Goal: Task Accomplishment & Management: Complete application form

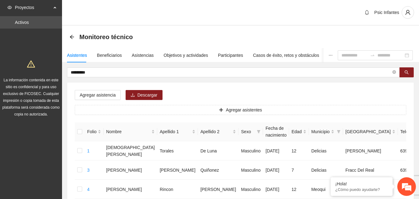
click at [210, 19] on div "Psic Infantes" at bounding box center [240, 13] width 357 height 26
click at [207, 16] on div "Psic Infantes" at bounding box center [240, 13] width 357 height 26
click at [192, 56] on div "Objetivos y actividades" at bounding box center [186, 55] width 44 height 7
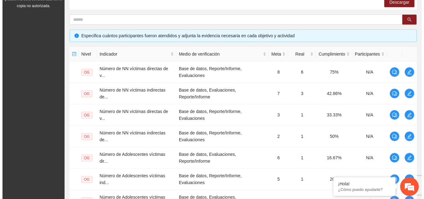
scroll to position [114, 0]
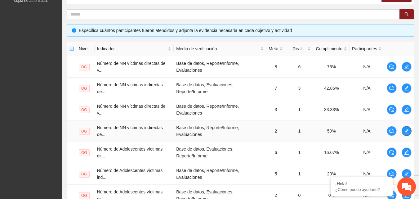
click at [405, 134] on button "button" at bounding box center [407, 131] width 10 height 10
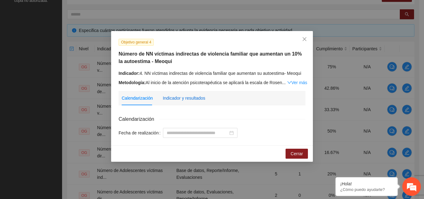
click at [181, 100] on div "Indicador y resultados" at bounding box center [184, 98] width 42 height 7
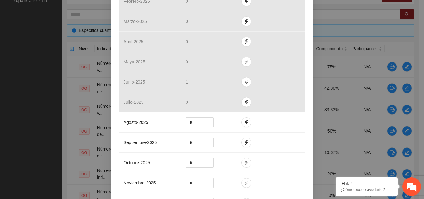
scroll to position [205, 0]
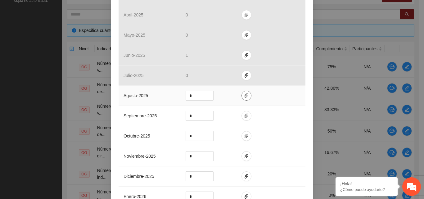
click at [244, 97] on icon "paper-clip" at bounding box center [246, 95] width 5 height 5
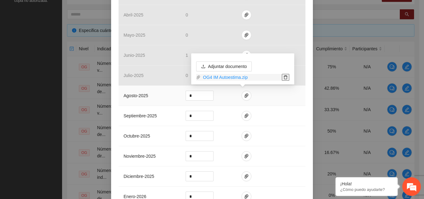
click at [286, 77] on icon "delete" at bounding box center [285, 77] width 4 height 4
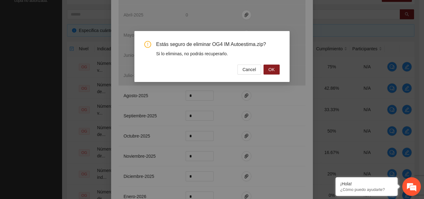
click at [259, 43] on span "Estás seguro de eliminar OG4 IM Autoestima.zip?" at bounding box center [217, 44] width 123 height 7
click at [273, 74] on button "OK" at bounding box center [271, 70] width 16 height 10
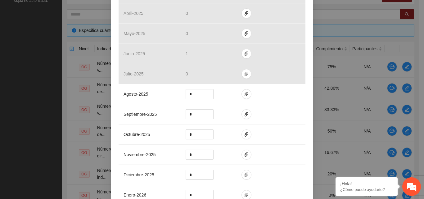
scroll to position [272, 0]
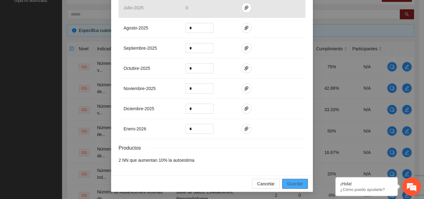
click at [296, 181] on span "Guardar" at bounding box center [295, 183] width 16 height 7
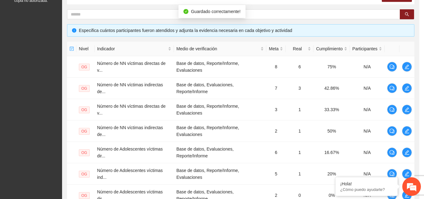
scroll to position [241, 0]
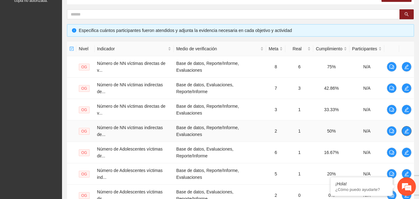
click at [407, 131] on icon "edit" at bounding box center [406, 131] width 4 height 4
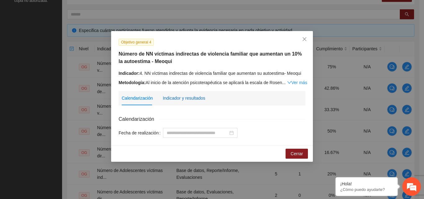
click at [182, 97] on div "Indicador y resultados" at bounding box center [184, 98] width 42 height 7
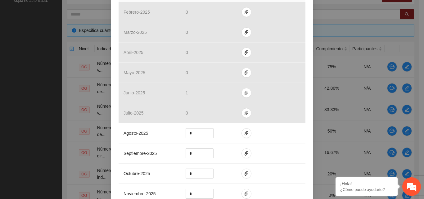
scroll to position [168, 0]
click at [244, 131] on icon "paper-clip" at bounding box center [246, 132] width 5 height 5
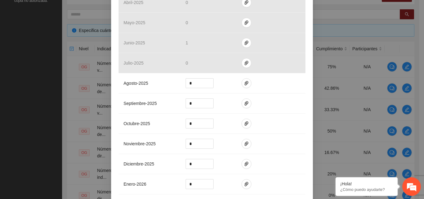
scroll to position [225, 0]
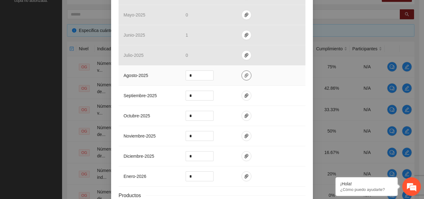
click at [242, 76] on span "paper-clip" at bounding box center [246, 75] width 9 height 5
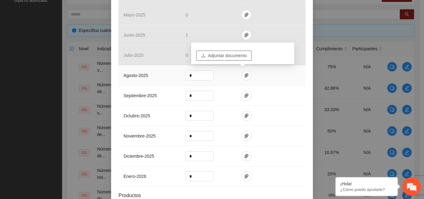
click at [223, 56] on span "Adjuntar documento" at bounding box center [227, 55] width 39 height 7
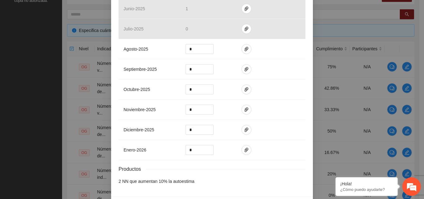
scroll to position [272, 0]
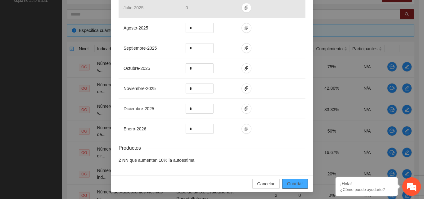
click at [294, 184] on span "Guardar" at bounding box center [295, 183] width 16 height 7
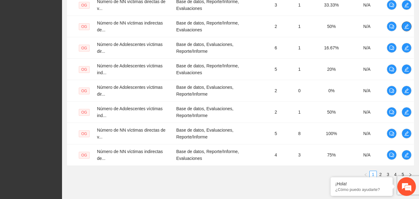
scroll to position [221, 0]
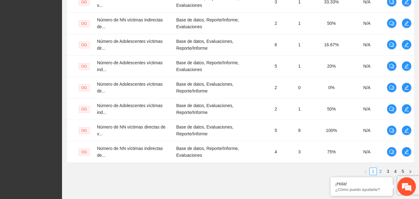
click at [380, 170] on link "2" at bounding box center [380, 171] width 7 height 7
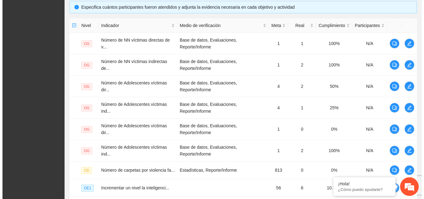
scroll to position [136, 0]
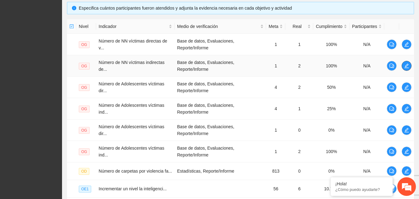
click at [407, 67] on icon "edit" at bounding box center [406, 65] width 5 height 5
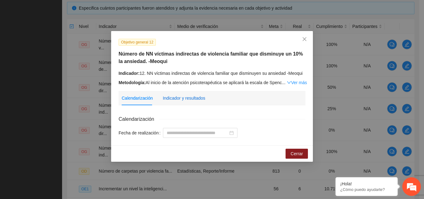
click at [188, 100] on div "Indicador y resultados" at bounding box center [184, 98] width 42 height 7
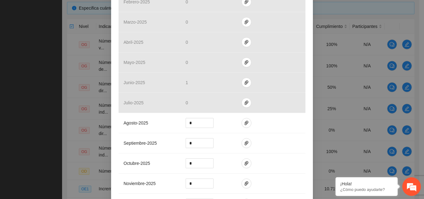
scroll to position [185, 0]
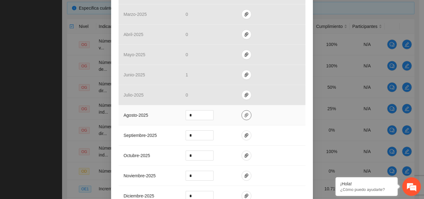
click at [244, 116] on icon "paper-clip" at bounding box center [246, 115] width 5 height 5
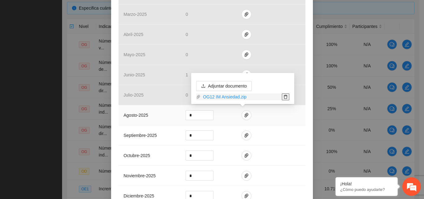
click at [286, 97] on icon "delete" at bounding box center [285, 97] width 4 height 4
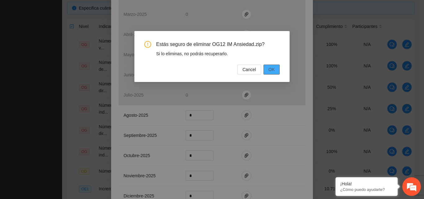
click at [273, 66] on span "OK" at bounding box center [271, 69] width 6 height 7
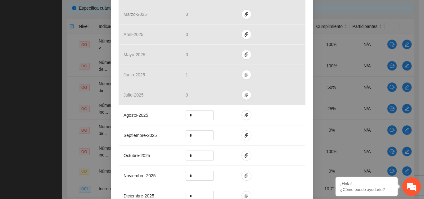
scroll to position [272, 0]
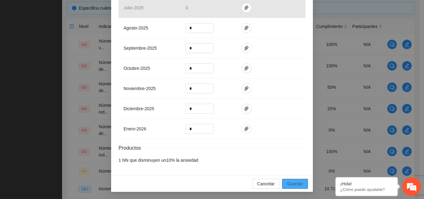
click at [299, 185] on span "Guardar" at bounding box center [295, 183] width 16 height 7
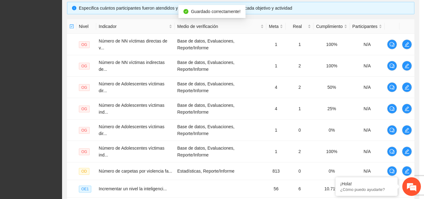
scroll to position [241, 0]
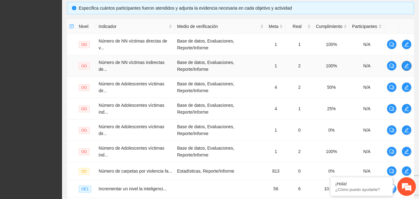
click at [404, 68] on button "button" at bounding box center [407, 66] width 10 height 10
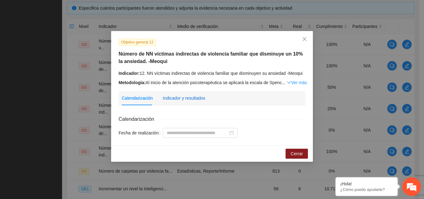
click at [196, 97] on div "Indicador y resultados" at bounding box center [184, 98] width 42 height 7
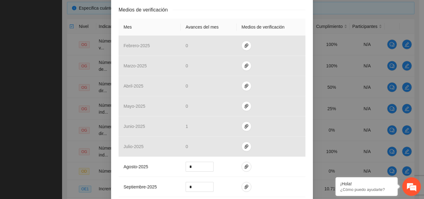
scroll to position [139, 0]
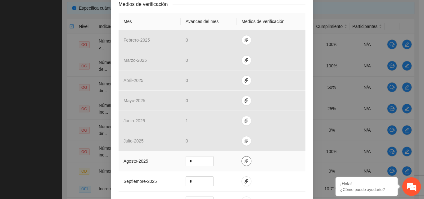
click at [244, 161] on icon "paper-clip" at bounding box center [246, 160] width 5 height 5
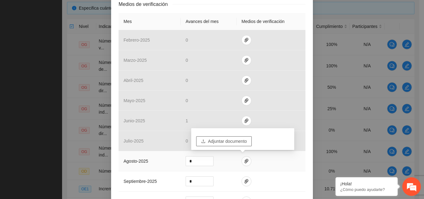
click at [232, 140] on span "Adjuntar documento" at bounding box center [227, 141] width 39 height 7
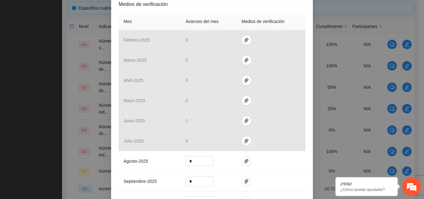
scroll to position [272, 0]
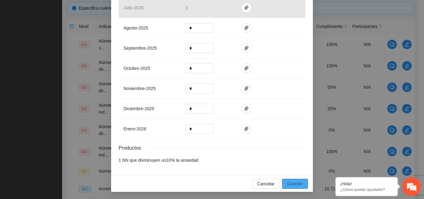
click at [292, 183] on span "Guardar" at bounding box center [295, 183] width 16 height 7
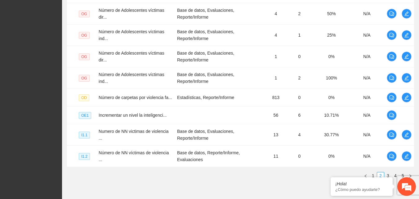
scroll to position [227, 0]
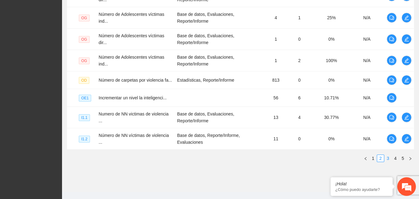
click at [388, 157] on link "3" at bounding box center [388, 158] width 7 height 7
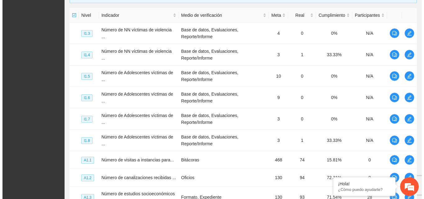
scroll to position [145, 0]
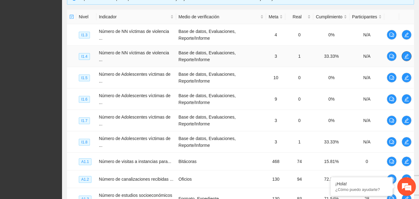
click at [404, 57] on icon "edit" at bounding box center [406, 56] width 5 height 5
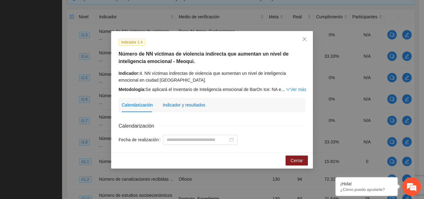
click at [189, 102] on div "Indicador y resultados" at bounding box center [184, 104] width 42 height 7
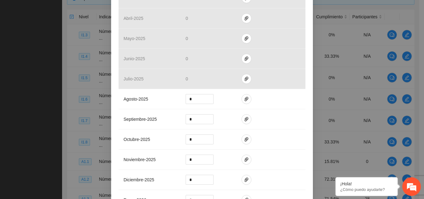
scroll to position [210, 0]
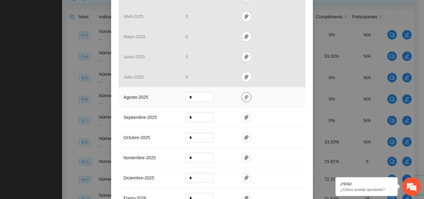
click at [244, 96] on icon "paper-clip" at bounding box center [246, 97] width 4 height 4
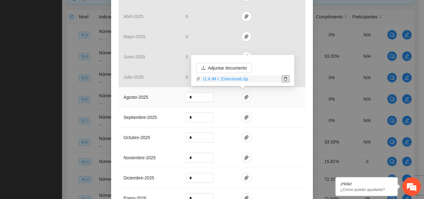
click at [286, 78] on icon "delete" at bounding box center [285, 79] width 4 height 4
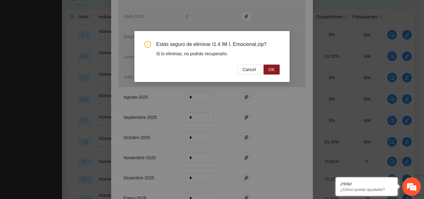
click at [274, 41] on span "Estás seguro de eliminar I1.4 IM I. Emocional.zip?" at bounding box center [217, 44] width 123 height 7
click at [274, 74] on button "OK" at bounding box center [271, 70] width 16 height 10
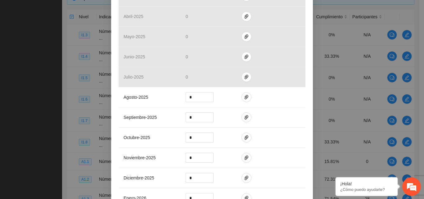
scroll to position [286, 0]
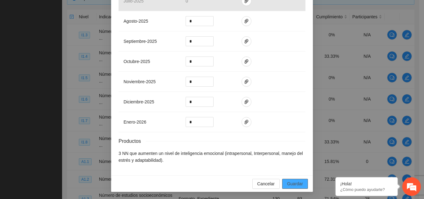
click at [288, 184] on span "Guardar" at bounding box center [295, 183] width 16 height 7
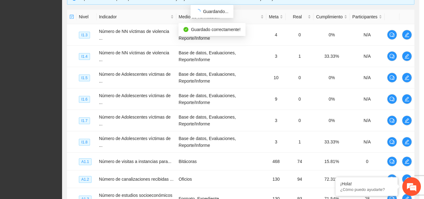
scroll to position [255, 0]
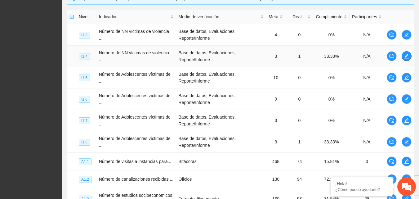
click at [406, 56] on icon "edit" at bounding box center [406, 56] width 5 height 5
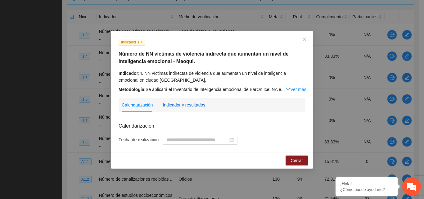
click at [182, 103] on div "Indicador y resultados" at bounding box center [184, 104] width 42 height 7
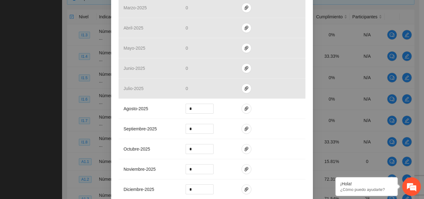
scroll to position [200, 0]
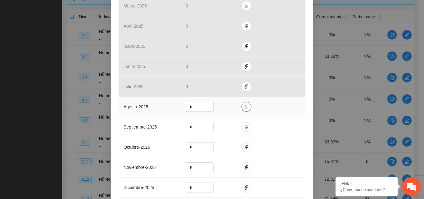
click at [244, 108] on icon "paper-clip" at bounding box center [246, 106] width 5 height 5
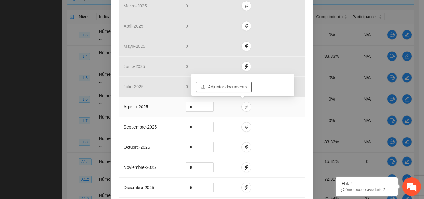
click at [227, 87] on span "Adjuntar documento" at bounding box center [227, 86] width 39 height 7
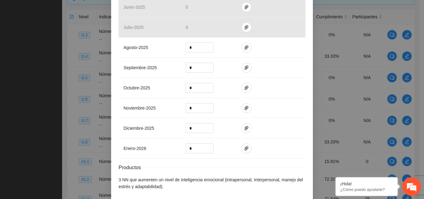
scroll to position [286, 0]
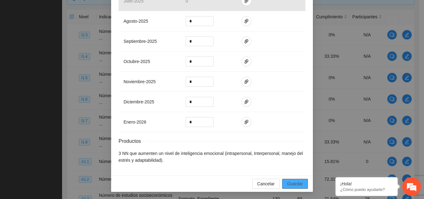
click at [292, 182] on span "Guardar" at bounding box center [295, 183] width 16 height 7
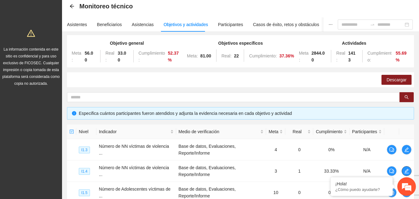
scroll to position [0, 0]
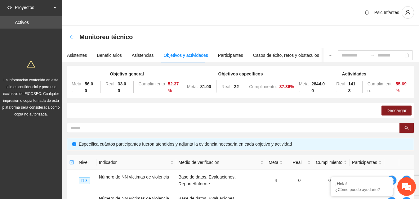
click at [72, 36] on icon "arrow-left" at bounding box center [71, 36] width 5 height 5
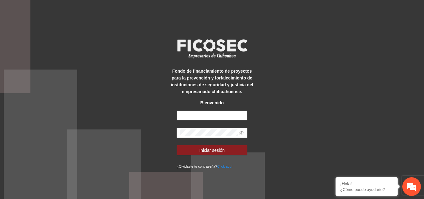
click at [205, 114] on input "text" at bounding box center [211, 115] width 71 height 10
type input "**********"
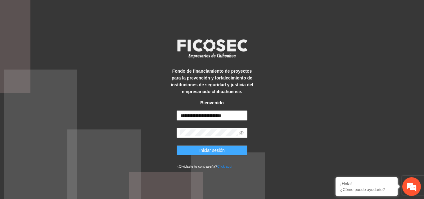
click at [216, 153] on span "Iniciar sesión" at bounding box center [211, 150] width 25 height 7
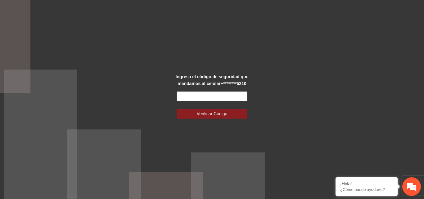
click at [222, 100] on input "text" at bounding box center [211, 96] width 71 height 10
type input "******"
click at [176, 109] on button "Verificar Código" at bounding box center [211, 114] width 71 height 10
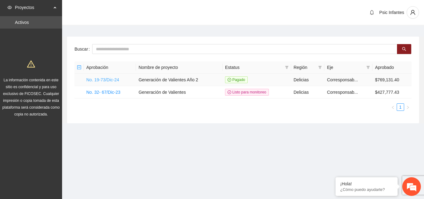
click at [118, 79] on link "No. 19-73/Dic-24" at bounding box center [102, 79] width 33 height 5
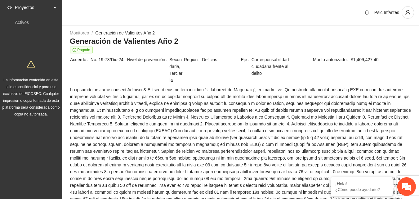
click at [118, 79] on td "Acuerdo No. 19-73/Dic-24" at bounding box center [98, 71] width 57 height 30
drag, startPoint x: 0, startPoint y: 0, endPoint x: 117, endPoint y: 103, distance: 155.6
drag, startPoint x: 117, startPoint y: 103, endPoint x: 241, endPoint y: 25, distance: 146.5
click at [241, 25] on div "Psic Infantes" at bounding box center [240, 13] width 357 height 26
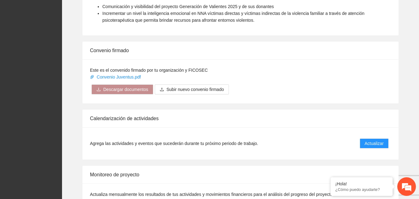
scroll to position [484, 0]
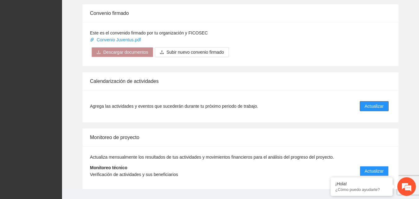
click at [373, 109] on span "Actualizar" at bounding box center [374, 106] width 19 height 7
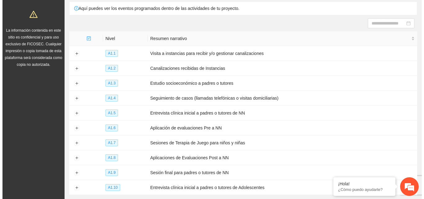
scroll to position [55, 0]
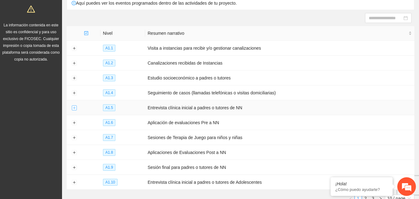
click at [75, 107] on button "Expand row" at bounding box center [74, 107] width 5 height 5
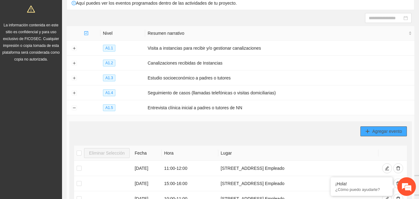
click at [387, 129] on span "Agregar evento" at bounding box center [387, 131] width 30 height 7
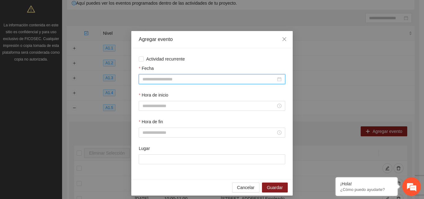
click at [183, 78] on input "Fecha" at bounding box center [208, 79] width 133 height 7
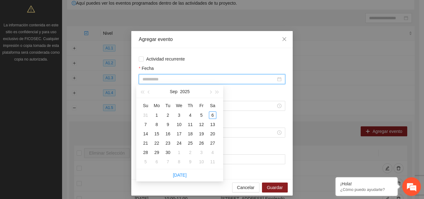
type input "**********"
click at [156, 123] on div "8" at bounding box center [156, 124] width 7 height 7
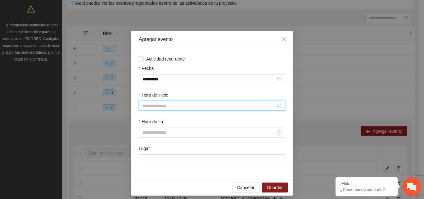
click at [159, 104] on input "Hora de inicio" at bounding box center [208, 105] width 133 height 7
click at [141, 144] on div "12" at bounding box center [144, 144] width 17 height 9
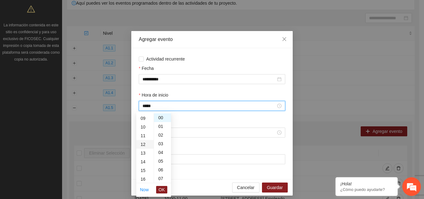
scroll to position [104, 0]
click at [162, 189] on span "OK" at bounding box center [161, 189] width 6 height 7
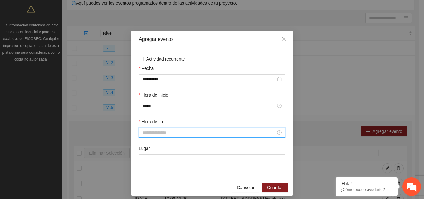
click at [189, 132] on input "Hora de fin" at bounding box center [208, 132] width 133 height 7
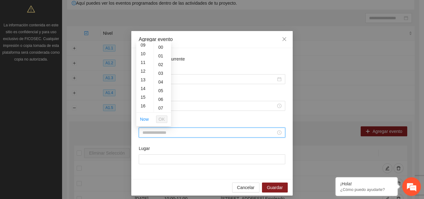
scroll to position [78, 0]
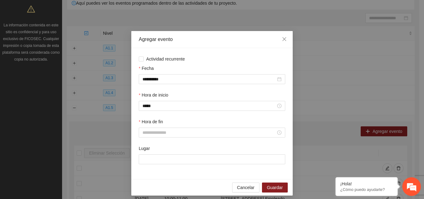
click at [202, 73] on div "Fecha" at bounding box center [212, 69] width 146 height 9
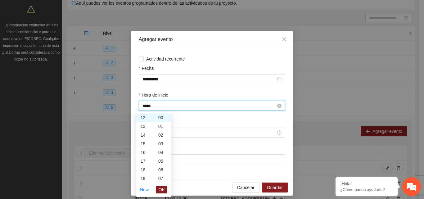
click at [153, 108] on input "*****" at bounding box center [208, 105] width 133 height 7
click at [144, 127] on div "11" at bounding box center [144, 126] width 17 height 9
click at [144, 127] on div "12" at bounding box center [144, 126] width 17 height 9
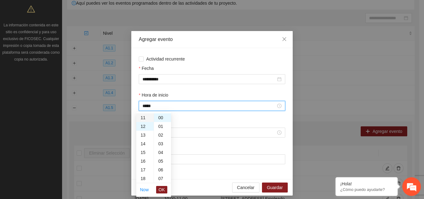
type input "*****"
click at [164, 190] on span "OK" at bounding box center [161, 189] width 6 height 7
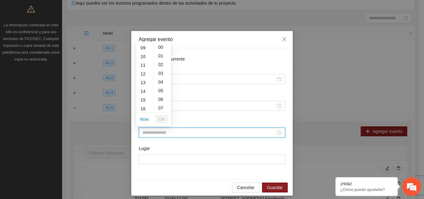
click at [165, 130] on input "Hora de fin" at bounding box center [208, 132] width 133 height 7
click at [147, 80] on div "13" at bounding box center [144, 82] width 17 height 9
type input "*****"
click at [164, 119] on span "OK" at bounding box center [161, 119] width 6 height 7
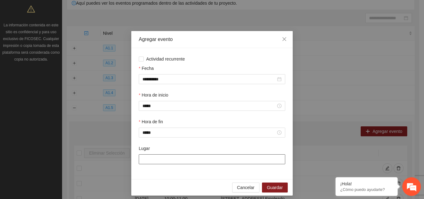
click at [145, 163] on input "Lugar" at bounding box center [212, 159] width 146 height 10
type input "**********"
click at [271, 189] on span "Guardar" at bounding box center [275, 187] width 16 height 7
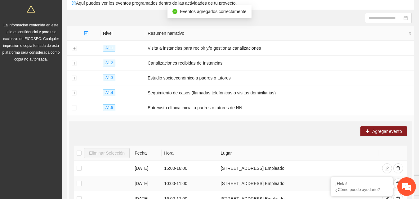
click at [271, 189] on td "Calle 10 Pte. 12 Col. Del Empleado" at bounding box center [298, 183] width 160 height 15
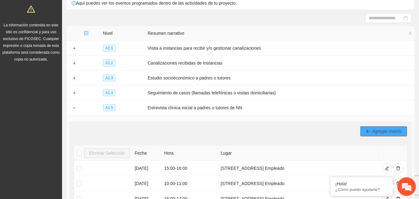
click at [391, 132] on span "Agregar evento" at bounding box center [387, 131] width 30 height 7
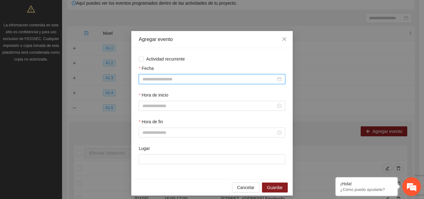
click at [218, 77] on input "Fecha" at bounding box center [208, 79] width 133 height 7
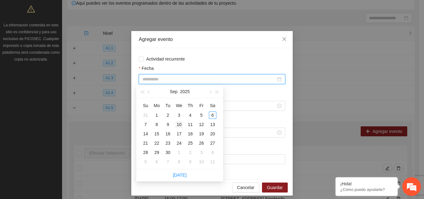
type input "**********"
click at [179, 126] on div "10" at bounding box center [178, 124] width 7 height 7
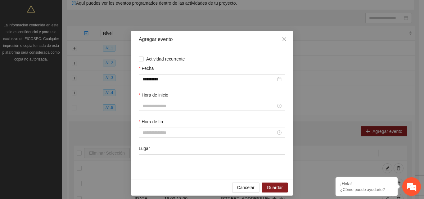
click at [226, 43] on div "Agregar evento" at bounding box center [211, 39] width 161 height 17
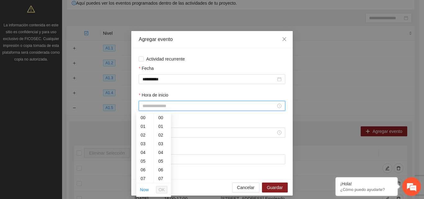
click at [169, 106] on input "Hora de inicio" at bounding box center [208, 105] width 133 height 7
click at [144, 131] on div "12" at bounding box center [144, 129] width 17 height 9
type input "*****"
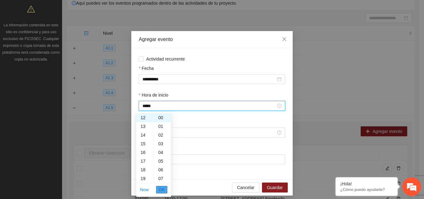
click at [163, 189] on span "OK" at bounding box center [161, 189] width 6 height 7
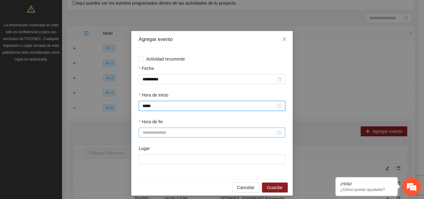
click at [172, 133] on input "Hora de fin" at bounding box center [208, 132] width 133 height 7
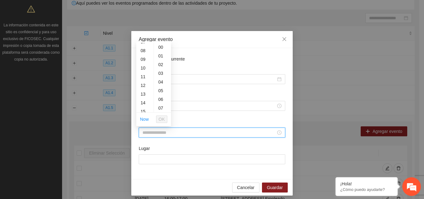
scroll to position [73, 0]
click at [144, 86] on div "13" at bounding box center [144, 86] width 17 height 9
type input "*****"
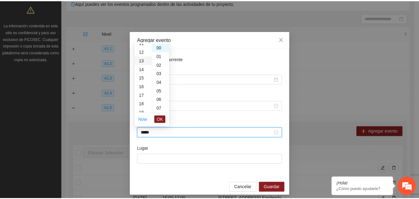
scroll to position [113, 0]
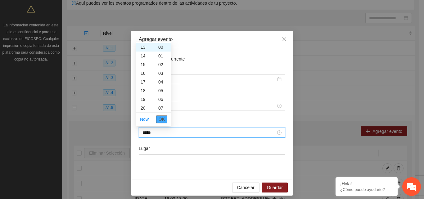
click at [164, 121] on span "OK" at bounding box center [161, 119] width 6 height 7
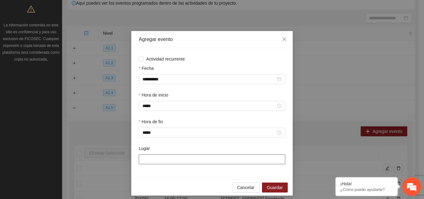
click at [150, 163] on input "Lugar" at bounding box center [212, 159] width 146 height 10
type input "**********"
click at [273, 189] on span "Guardar" at bounding box center [275, 187] width 16 height 7
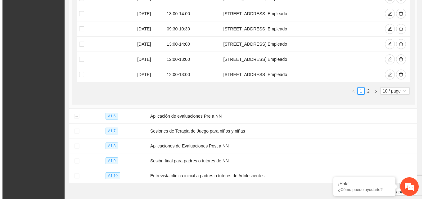
scroll to position [286, 0]
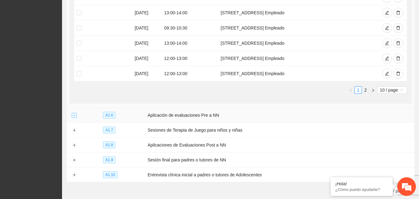
click at [75, 114] on button "Expand row" at bounding box center [74, 115] width 5 height 5
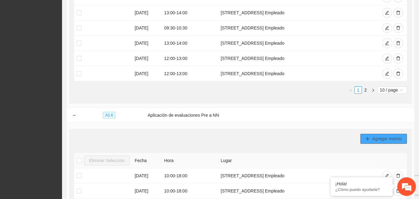
click at [380, 140] on button "Agregar evento" at bounding box center [383, 139] width 47 height 10
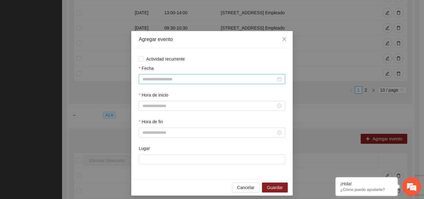
click at [176, 81] on input "Fecha" at bounding box center [208, 79] width 133 height 7
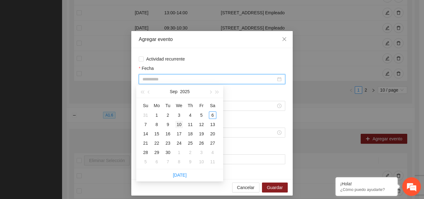
type input "**********"
click at [180, 125] on div "10" at bounding box center [178, 124] width 7 height 7
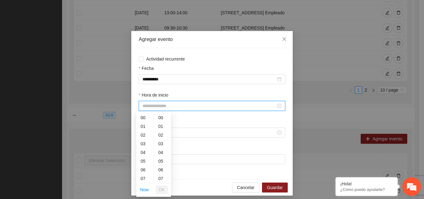
click at [172, 105] on input "Hora de inicio" at bounding box center [208, 105] width 133 height 7
click at [141, 141] on div "13" at bounding box center [144, 142] width 17 height 9
type input "*****"
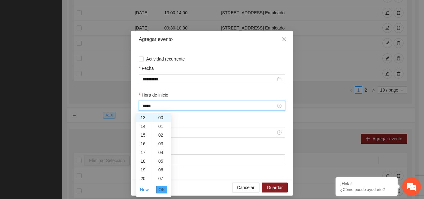
click at [164, 190] on span "OK" at bounding box center [161, 189] width 6 height 7
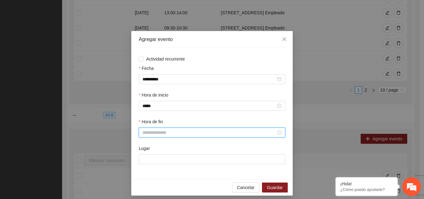
click at [178, 132] on input "Hora de fin" at bounding box center [208, 132] width 133 height 7
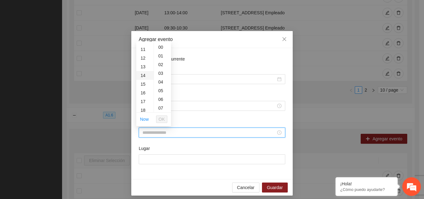
click at [143, 74] on div "14" at bounding box center [144, 75] width 17 height 9
type input "*****"
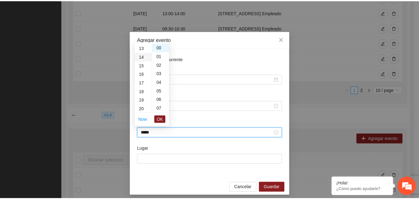
scroll to position [122, 0]
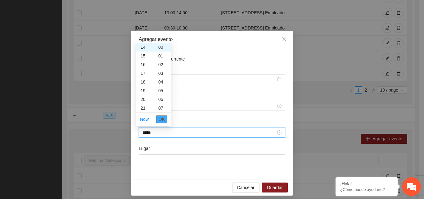
click at [163, 117] on span "OK" at bounding box center [161, 119] width 6 height 7
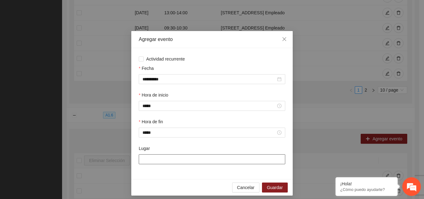
click at [159, 159] on input "Lugar" at bounding box center [212, 159] width 146 height 10
type input "**********"
click at [267, 189] on span "Guardar" at bounding box center [275, 187] width 16 height 7
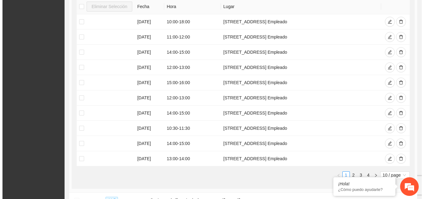
scroll to position [540, 0]
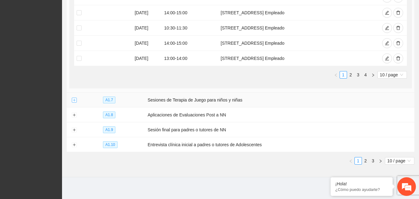
click at [74, 98] on button "Expand row" at bounding box center [74, 100] width 5 height 5
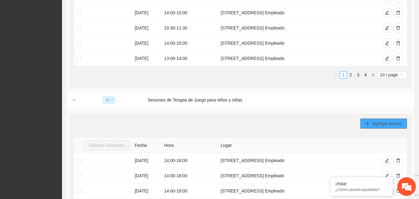
click at [378, 121] on span "Agregar evento" at bounding box center [387, 123] width 30 height 7
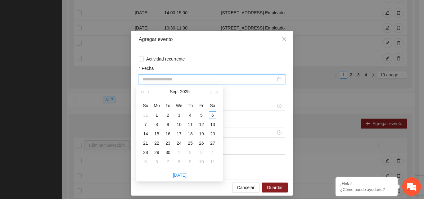
click at [235, 79] on input "Fecha" at bounding box center [208, 79] width 133 height 7
type input "**********"
click at [169, 126] on div "9" at bounding box center [167, 124] width 7 height 7
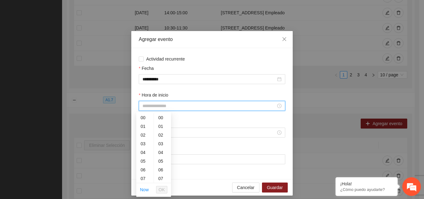
click at [162, 107] on input "Hora de inicio" at bounding box center [208, 105] width 133 height 7
click at [144, 140] on div "10" at bounding box center [144, 138] width 17 height 9
type input "*****"
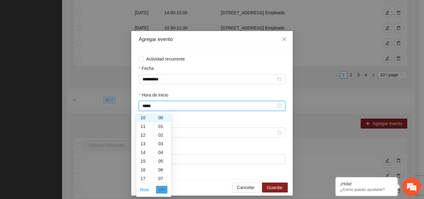
click at [165, 191] on button "OK" at bounding box center [161, 189] width 11 height 7
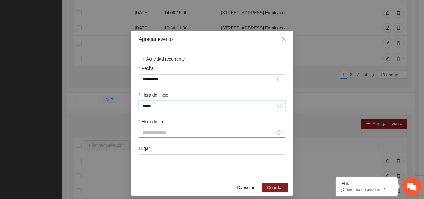
click at [166, 134] on input "Hora de fin" at bounding box center [208, 132] width 133 height 7
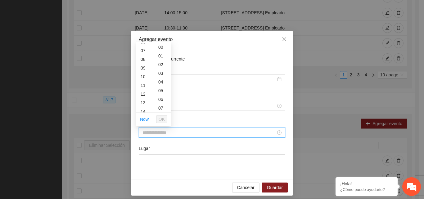
scroll to position [68, 0]
click at [141, 73] on div "11" at bounding box center [144, 75] width 17 height 9
type input "*****"
click at [166, 118] on button "OK" at bounding box center [161, 118] width 11 height 7
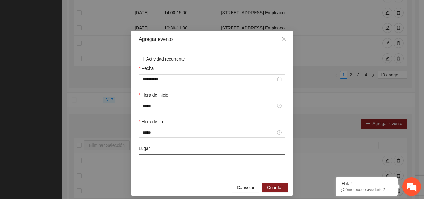
click at [163, 160] on input "Lugar" at bounding box center [212, 159] width 146 height 10
type input "**********"
click at [271, 191] on button "Guardar" at bounding box center [275, 187] width 26 height 10
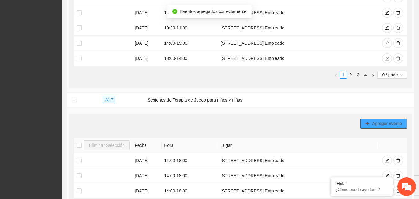
click at [373, 124] on span "Agregar evento" at bounding box center [387, 123] width 30 height 7
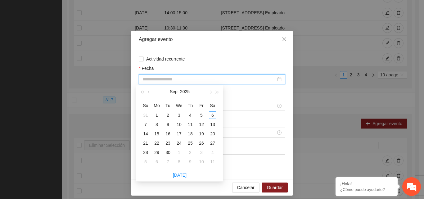
click at [192, 76] on input "Fecha" at bounding box center [208, 79] width 133 height 7
type input "**********"
click at [180, 125] on div "10" at bounding box center [178, 124] width 7 height 7
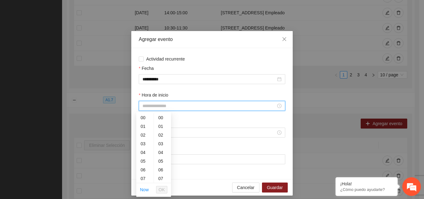
click at [172, 106] on input "Hora de inicio" at bounding box center [208, 105] width 133 height 7
click at [145, 159] on div "14" at bounding box center [144, 158] width 17 height 9
type input "*****"
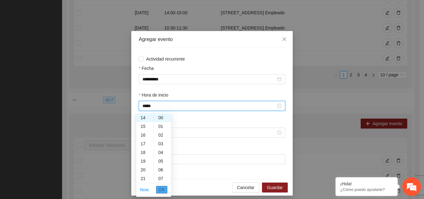
click at [163, 190] on span "OK" at bounding box center [161, 189] width 6 height 7
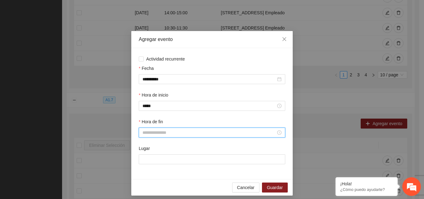
click at [180, 132] on input "Hora de fin" at bounding box center [208, 132] width 133 height 7
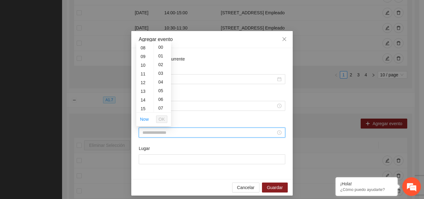
scroll to position [75, 0]
click at [144, 103] on div "15" at bounding box center [144, 102] width 17 height 9
type input "*****"
click at [165, 118] on button "OK" at bounding box center [161, 118] width 11 height 7
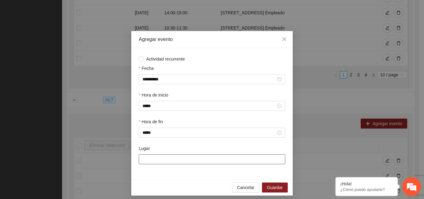
click at [154, 161] on input "Lugar" at bounding box center [212, 159] width 146 height 10
type input "**********"
click at [269, 185] on span "Guardar" at bounding box center [275, 187] width 16 height 7
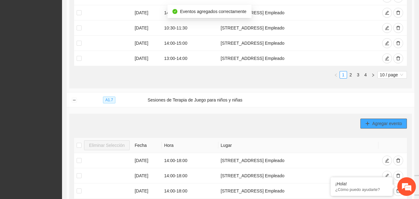
click at [385, 121] on span "Agregar evento" at bounding box center [387, 123] width 30 height 7
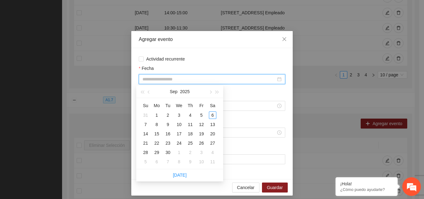
click at [235, 79] on input "Fecha" at bounding box center [208, 79] width 133 height 7
type input "**********"
click at [181, 124] on div "10" at bounding box center [178, 124] width 7 height 7
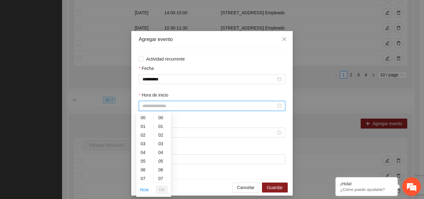
click at [149, 104] on input "Hora de inicio" at bounding box center [208, 105] width 133 height 7
click at [143, 144] on div "15" at bounding box center [144, 144] width 17 height 9
click at [143, 123] on div "16" at bounding box center [144, 126] width 17 height 9
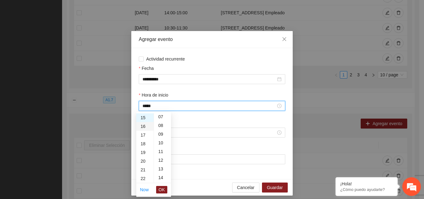
type input "*****"
click at [165, 118] on div "00" at bounding box center [162, 117] width 17 height 9
click at [163, 118] on div "00" at bounding box center [162, 117] width 17 height 9
click at [160, 191] on span "OK" at bounding box center [161, 189] width 6 height 7
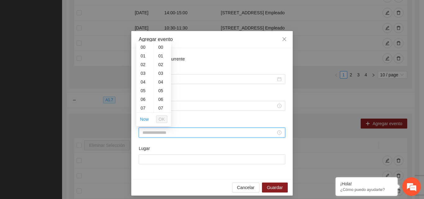
click at [171, 133] on input "Hora de fin" at bounding box center [208, 132] width 133 height 7
click at [143, 96] on div "19" at bounding box center [144, 95] width 17 height 9
type input "*****"
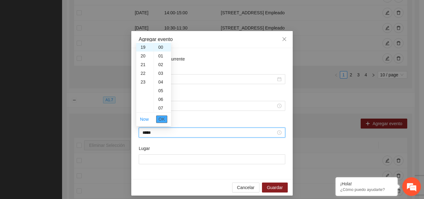
click at [164, 119] on span "OK" at bounding box center [161, 119] width 6 height 7
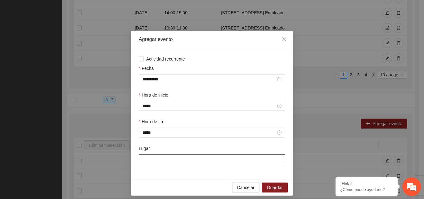
click at [154, 159] on input "Lugar" at bounding box center [212, 159] width 146 height 10
type input "**********"
click at [270, 187] on span "Guardar" at bounding box center [275, 187] width 16 height 7
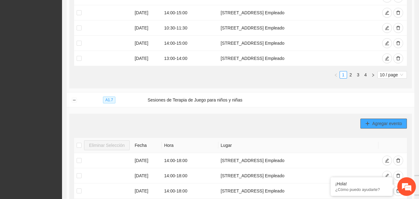
click at [379, 120] on span "Agregar evento" at bounding box center [387, 123] width 30 height 7
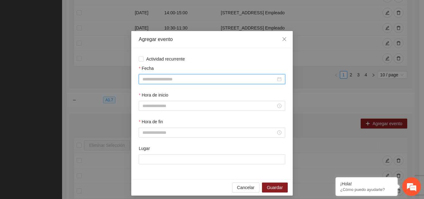
click at [178, 79] on input "Fecha" at bounding box center [208, 79] width 133 height 7
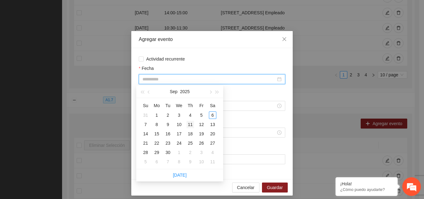
type input "**********"
click at [190, 125] on div "11" at bounding box center [189, 124] width 7 height 7
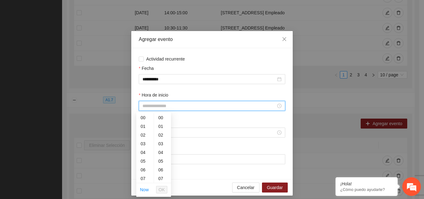
click at [168, 104] on input "Hora de inicio" at bounding box center [208, 105] width 133 height 7
click at [144, 130] on div "14" at bounding box center [144, 131] width 17 height 9
type input "*****"
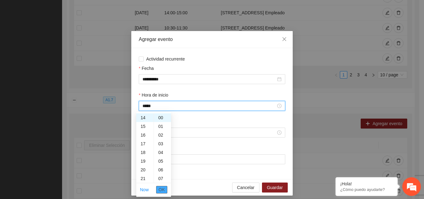
click at [163, 189] on span "OK" at bounding box center [161, 189] width 6 height 7
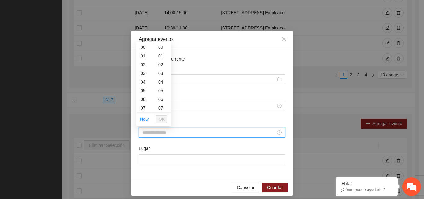
click at [156, 132] on input "Hora de fin" at bounding box center [208, 132] width 133 height 7
click at [143, 85] on div "18" at bounding box center [144, 84] width 17 height 9
type input "*****"
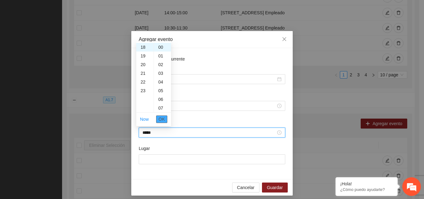
click at [164, 118] on span "OK" at bounding box center [161, 119] width 6 height 7
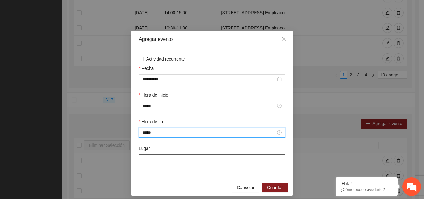
click at [164, 158] on input "Lugar" at bounding box center [212, 159] width 146 height 10
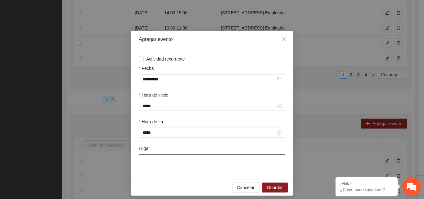
type input "**********"
click at [270, 185] on span "Guardar" at bounding box center [275, 187] width 16 height 7
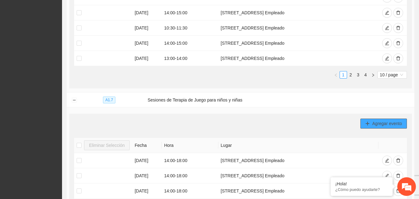
click at [386, 122] on span "Agregar evento" at bounding box center [387, 123] width 30 height 7
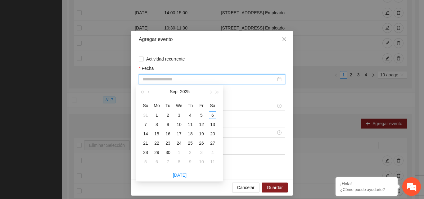
click at [210, 77] on input "Fecha" at bounding box center [208, 79] width 133 height 7
type input "**********"
click at [202, 123] on div "12" at bounding box center [201, 124] width 7 height 7
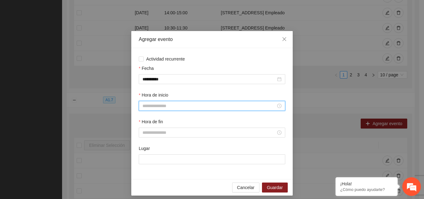
click at [161, 105] on input "Hora de inicio" at bounding box center [208, 105] width 133 height 7
click at [142, 155] on div "09" at bounding box center [144, 154] width 17 height 9
type input "*****"
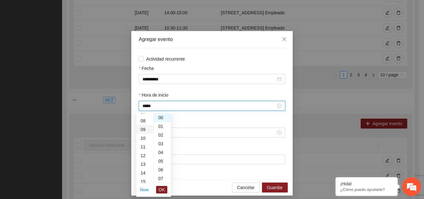
scroll to position [78, 0]
click at [163, 193] on button "OK" at bounding box center [161, 189] width 11 height 7
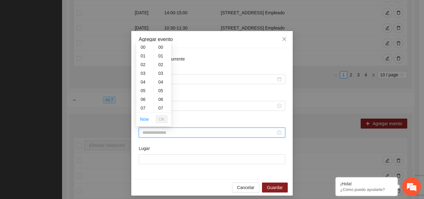
click at [171, 134] on input "Hora de fin" at bounding box center [208, 132] width 133 height 7
click at [142, 80] on div "11" at bounding box center [144, 78] width 17 height 9
type input "*****"
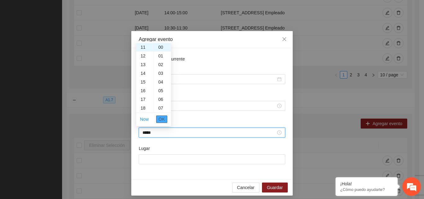
click at [161, 121] on span "OK" at bounding box center [161, 119] width 6 height 7
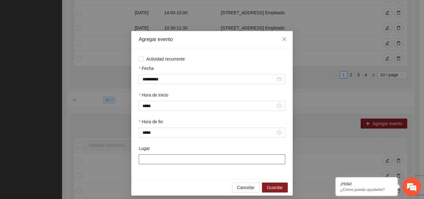
click at [156, 161] on input "Lugar" at bounding box center [212, 159] width 146 height 10
type input "**********"
click at [277, 187] on span "Guardar" at bounding box center [275, 187] width 16 height 7
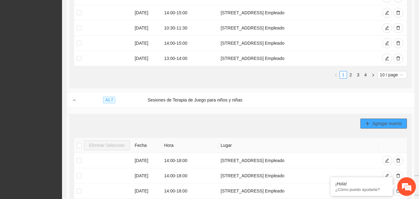
click at [385, 123] on span "Agregar evento" at bounding box center [387, 123] width 30 height 7
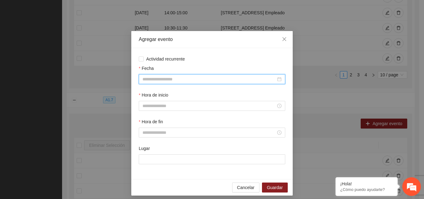
click at [218, 76] on input "Fecha" at bounding box center [208, 79] width 133 height 7
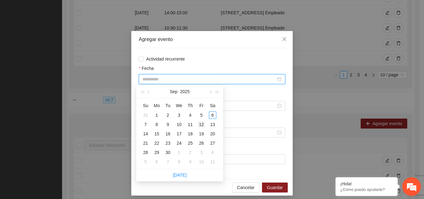
type input "**********"
click at [201, 125] on div "12" at bounding box center [201, 124] width 7 height 7
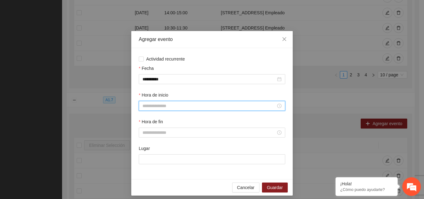
click at [174, 105] on input "Hora de inicio" at bounding box center [208, 105] width 133 height 7
click at [143, 134] on div "16" at bounding box center [144, 136] width 17 height 9
type input "*****"
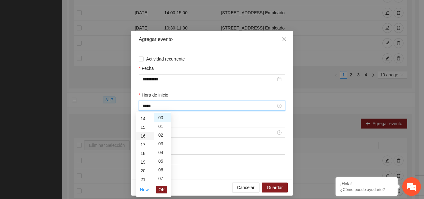
scroll to position [139, 0]
click at [162, 192] on span "OK" at bounding box center [161, 189] width 6 height 7
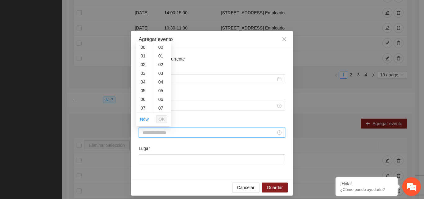
click at [170, 130] on input "Hora de fin" at bounding box center [208, 132] width 133 height 7
click at [143, 82] on div "15" at bounding box center [144, 82] width 17 height 9
click at [164, 120] on span "OK" at bounding box center [161, 119] width 6 height 7
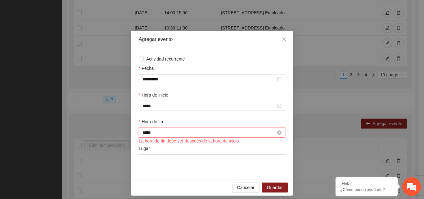
click at [160, 134] on input "*****" at bounding box center [208, 132] width 133 height 7
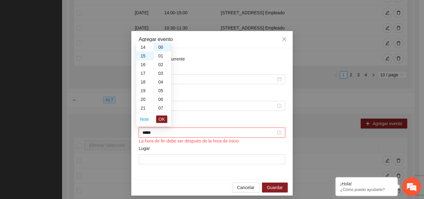
scroll to position [116, 0]
click at [140, 78] on div "17" at bounding box center [144, 78] width 17 height 9
type input "*****"
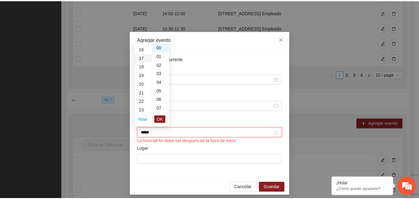
scroll to position [148, 0]
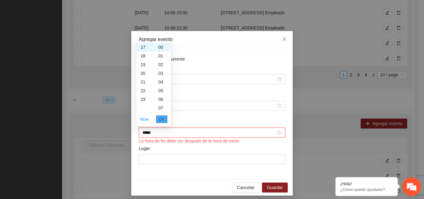
click at [165, 122] on button "OK" at bounding box center [161, 118] width 11 height 7
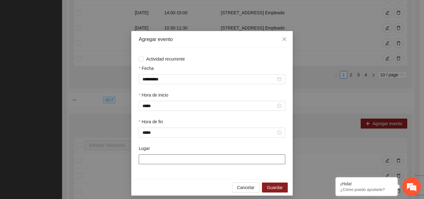
click at [149, 157] on input "Lugar" at bounding box center [212, 159] width 146 height 10
type input "**********"
click at [274, 189] on span "Guardar" at bounding box center [275, 187] width 16 height 7
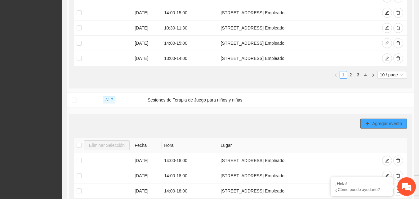
click at [388, 124] on span "Agregar evento" at bounding box center [387, 123] width 30 height 7
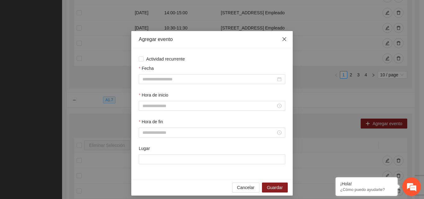
click at [284, 39] on span "Close" at bounding box center [284, 39] width 17 height 17
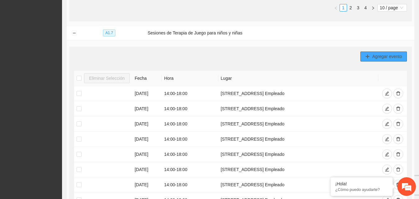
scroll to position [609, 0]
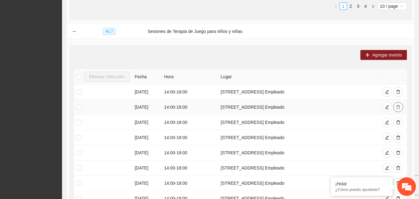
click at [397, 105] on icon "delete" at bounding box center [398, 107] width 4 height 4
click at [397, 90] on icon "delete" at bounding box center [398, 92] width 4 height 4
click at [398, 91] on icon "delete" at bounding box center [398, 92] width 4 height 4
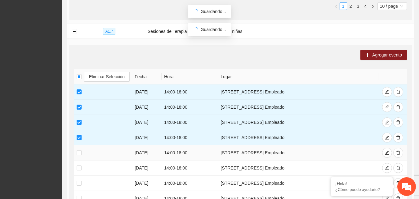
click at [76, 153] on td at bounding box center [103, 152] width 58 height 15
click at [97, 76] on span "Eliminar Selección" at bounding box center [107, 76] width 36 height 7
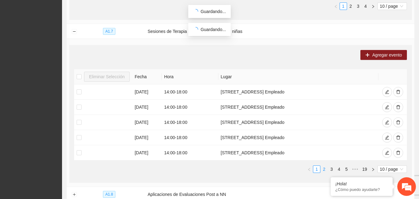
click at [323, 166] on link "2" at bounding box center [324, 169] width 7 height 7
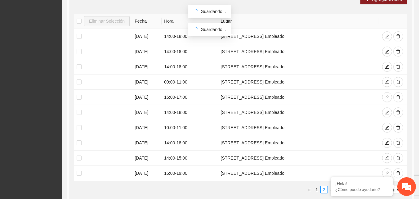
scroll to position [674, 0]
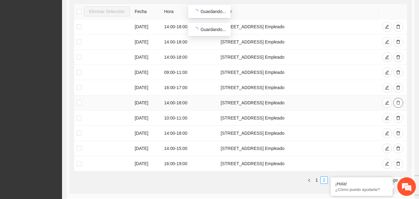
click at [397, 100] on icon "delete" at bounding box center [398, 102] width 4 height 4
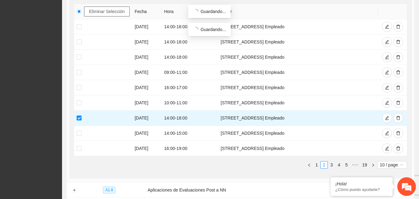
click at [111, 10] on span "Eliminar Selección" at bounding box center [107, 11] width 36 height 7
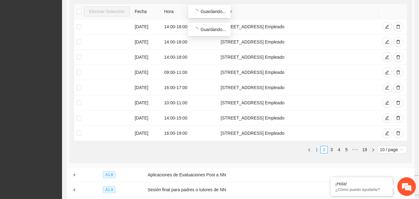
click at [318, 146] on link "1" at bounding box center [316, 149] width 7 height 7
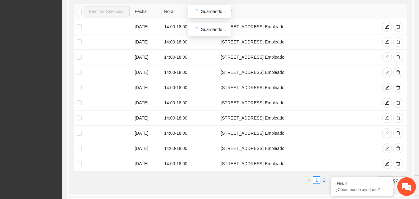
click at [323, 178] on link "2" at bounding box center [324, 179] width 7 height 7
click at [341, 167] on td "Calle 10 Pte. 12 Col. Del Empleado" at bounding box center [298, 163] width 160 height 15
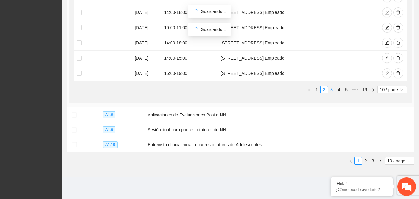
click at [331, 89] on link "3" at bounding box center [331, 89] width 7 height 7
click at [324, 88] on link "2" at bounding box center [324, 89] width 7 height 7
click at [314, 88] on link "1" at bounding box center [316, 89] width 7 height 7
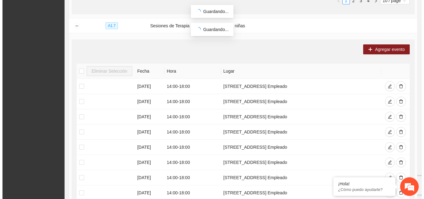
scroll to position [613, 0]
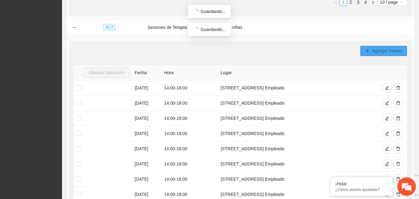
click at [387, 51] on span "Agregar evento" at bounding box center [387, 50] width 30 height 7
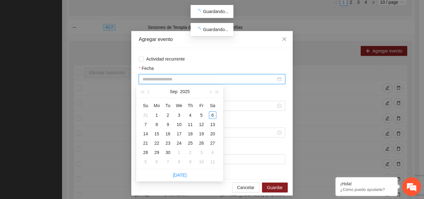
click at [202, 81] on input "Fecha" at bounding box center [208, 79] width 133 height 7
type input "**********"
click at [192, 124] on div "11" at bounding box center [189, 124] width 7 height 7
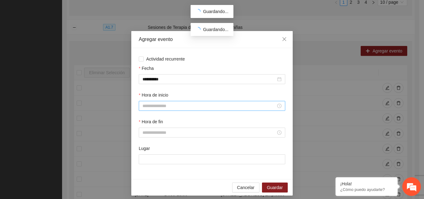
click at [180, 102] on div at bounding box center [212, 106] width 146 height 10
click at [175, 105] on input "Hora de inicio" at bounding box center [208, 105] width 133 height 7
click at [145, 150] on div "14" at bounding box center [144, 151] width 17 height 9
type input "*****"
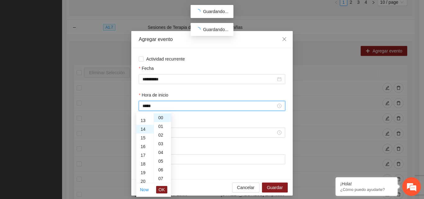
scroll to position [122, 0]
click at [161, 189] on span "OK" at bounding box center [161, 189] width 6 height 7
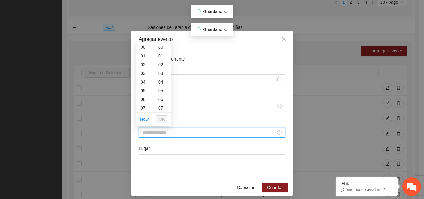
click at [167, 134] on input "Hora de fin" at bounding box center [208, 132] width 133 height 7
click at [140, 82] on div "18" at bounding box center [144, 81] width 17 height 9
type input "*****"
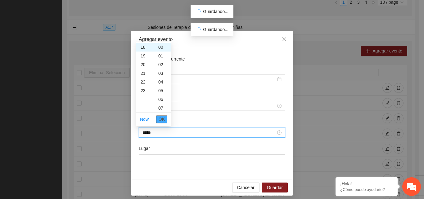
click at [163, 118] on span "OK" at bounding box center [161, 119] width 6 height 7
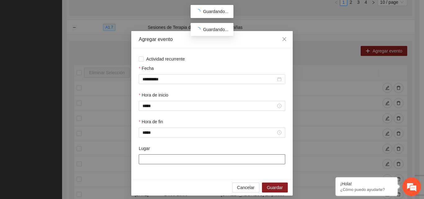
click at [158, 156] on input "Lugar" at bounding box center [212, 159] width 146 height 10
type input "**********"
click at [271, 187] on span "Guardar" at bounding box center [275, 187] width 16 height 7
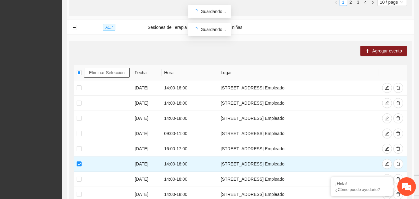
click at [104, 71] on span "Eliminar Selección" at bounding box center [107, 72] width 36 height 7
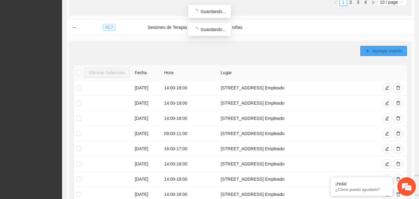
click at [380, 47] on span "Agregar evento" at bounding box center [387, 50] width 30 height 7
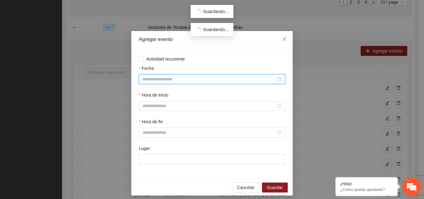
click at [186, 76] on input "Fecha" at bounding box center [208, 79] width 133 height 7
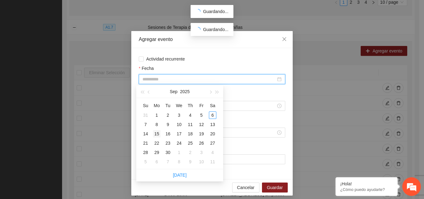
type input "**********"
click at [153, 132] on td "15" at bounding box center [156, 133] width 11 height 9
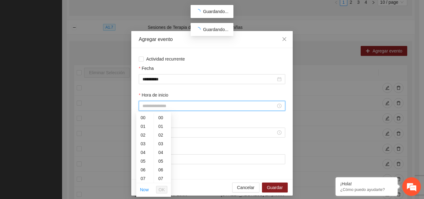
click at [151, 108] on input "Hora de inicio" at bounding box center [208, 105] width 133 height 7
click at [141, 144] on div "13" at bounding box center [144, 144] width 17 height 9
type input "*****"
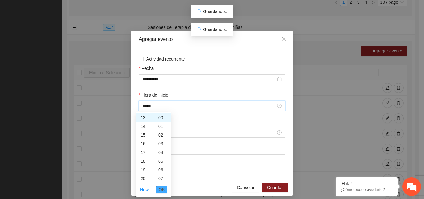
click at [164, 190] on span "OK" at bounding box center [161, 189] width 6 height 7
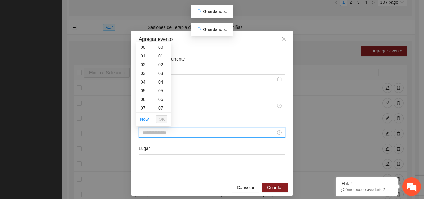
click at [148, 131] on input "Hora de fin" at bounding box center [208, 132] width 133 height 7
click at [144, 73] on div "16" at bounding box center [144, 74] width 17 height 9
type input "*****"
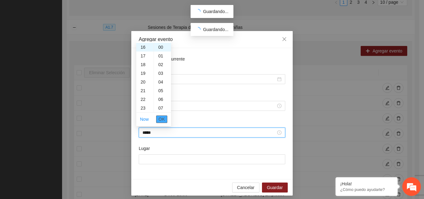
click at [163, 119] on span "OK" at bounding box center [161, 119] width 6 height 7
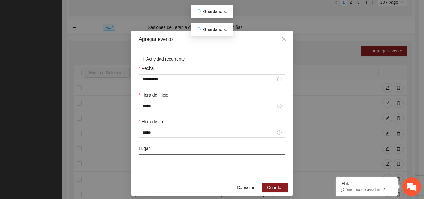
click at [157, 161] on input "Lugar" at bounding box center [212, 159] width 146 height 10
type input "**********"
click at [276, 188] on span "Guardar" at bounding box center [275, 187] width 16 height 7
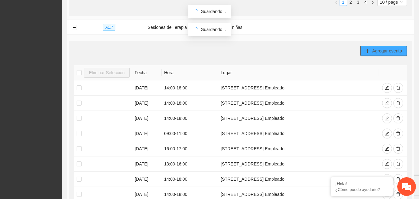
click at [378, 49] on span "Agregar evento" at bounding box center [387, 50] width 30 height 7
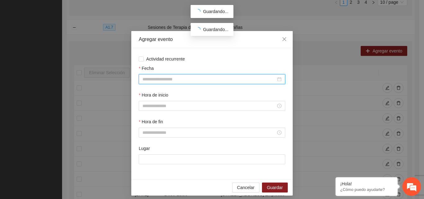
click at [211, 78] on input "Fecha" at bounding box center [208, 79] width 133 height 7
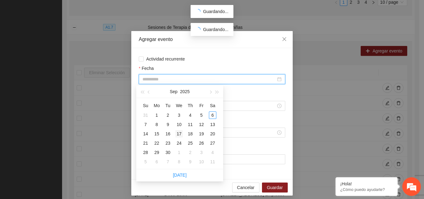
type input "**********"
click at [177, 135] on div "17" at bounding box center [178, 133] width 7 height 7
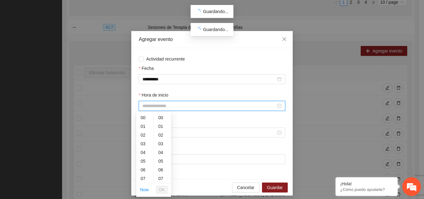
click at [156, 107] on input "Hora de inicio" at bounding box center [208, 105] width 133 height 7
click at [143, 166] on div "14" at bounding box center [144, 166] width 17 height 9
type input "*****"
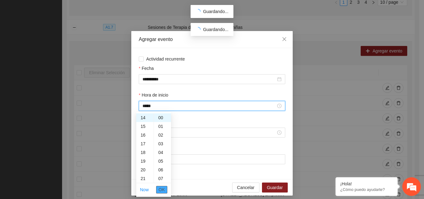
click at [162, 191] on span "OK" at bounding box center [161, 189] width 6 height 7
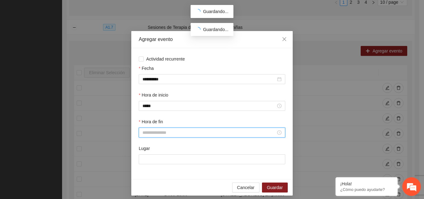
click at [166, 134] on input "Hora de fin" at bounding box center [208, 132] width 133 height 7
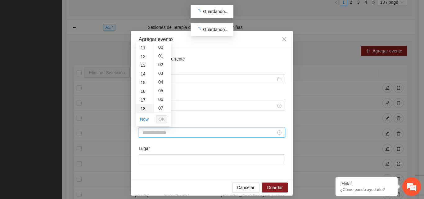
click at [145, 108] on div "18" at bounding box center [144, 108] width 17 height 9
type input "*****"
click at [161, 120] on span "OK" at bounding box center [161, 119] width 6 height 7
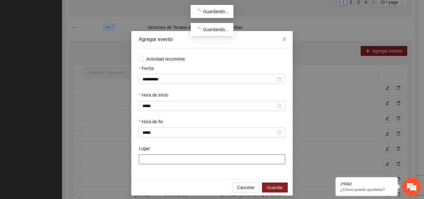
click at [158, 160] on input "Lugar" at bounding box center [212, 159] width 146 height 10
click at [271, 186] on span "Guardar" at bounding box center [275, 187] width 16 height 7
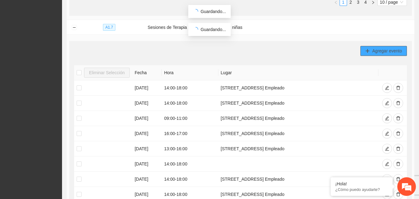
click at [377, 47] on span "Agregar evento" at bounding box center [387, 50] width 30 height 7
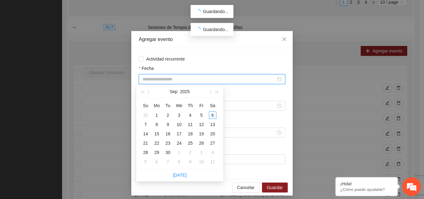
click at [163, 80] on input "Fecha" at bounding box center [208, 79] width 133 height 7
type input "**********"
click at [189, 133] on div "18" at bounding box center [189, 133] width 7 height 7
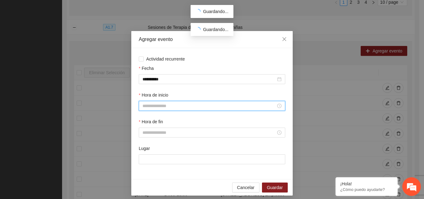
click at [160, 105] on input "Hora de inicio" at bounding box center [208, 105] width 133 height 7
click at [143, 148] on div "10" at bounding box center [144, 148] width 17 height 9
type input "*****"
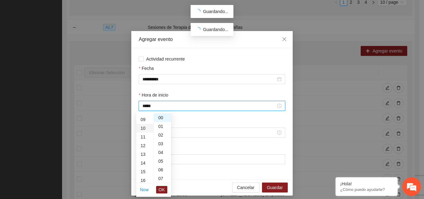
scroll to position [87, 0]
click at [163, 189] on span "OK" at bounding box center [161, 189] width 6 height 7
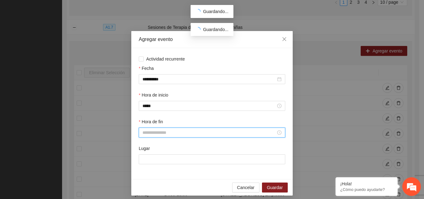
click at [170, 133] on input "Hora de fin" at bounding box center [208, 132] width 133 height 7
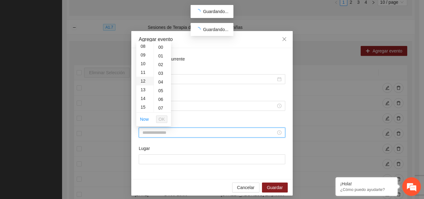
click at [144, 80] on div "12" at bounding box center [144, 81] width 17 height 9
type input "*****"
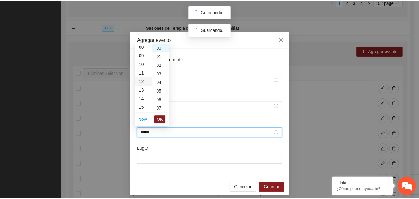
scroll to position [104, 0]
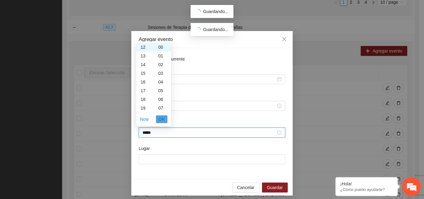
click at [165, 118] on button "OK" at bounding box center [161, 118] width 11 height 7
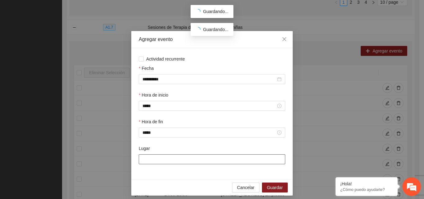
click at [163, 157] on input "Lugar" at bounding box center [212, 159] width 146 height 10
type input "**********"
click at [271, 190] on span "Guardar" at bounding box center [275, 187] width 16 height 7
